Goal: Transaction & Acquisition: Purchase product/service

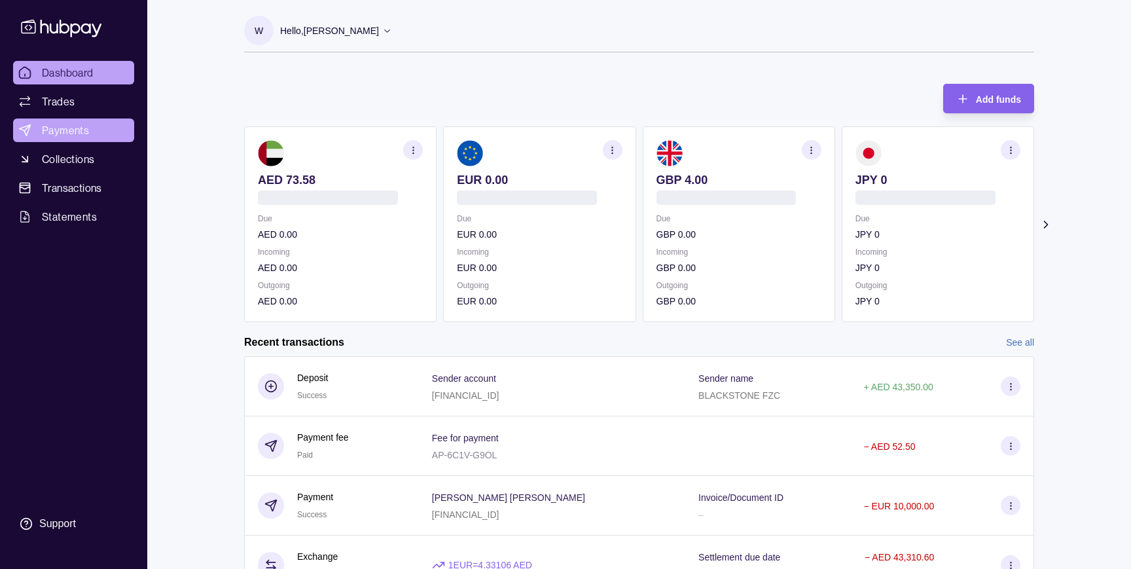
click at [77, 134] on span "Payments" at bounding box center [65, 130] width 47 height 16
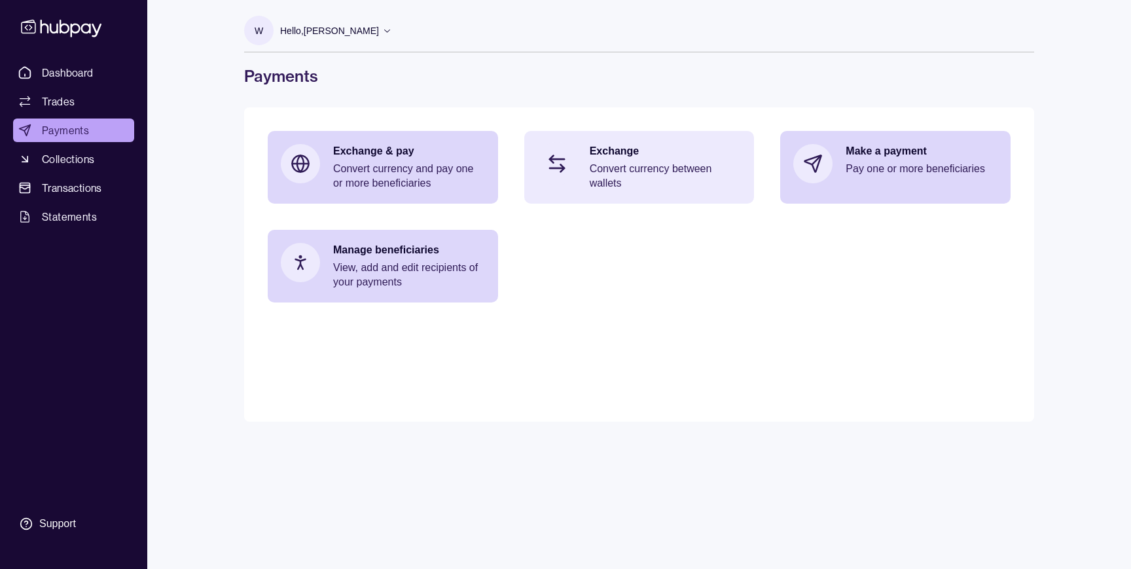
click at [634, 171] on p "Convert currency between wallets" at bounding box center [666, 176] width 152 height 29
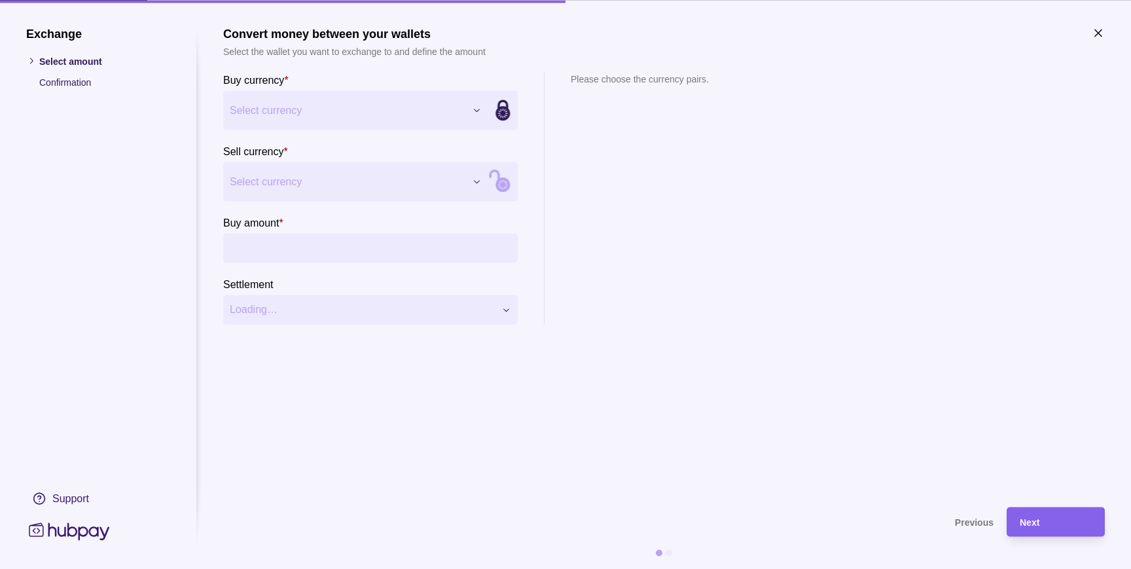
click at [358, 568] on div "Exchange Select amount Confirmation Support Convert money between your wallets …" at bounding box center [565, 569] width 1131 height 0
click at [340, 568] on div "Exchange Select amount Confirmation Support Convert money between your wallets …" at bounding box center [565, 569] width 1131 height 0
